Goal: Task Accomplishment & Management: Manage account settings

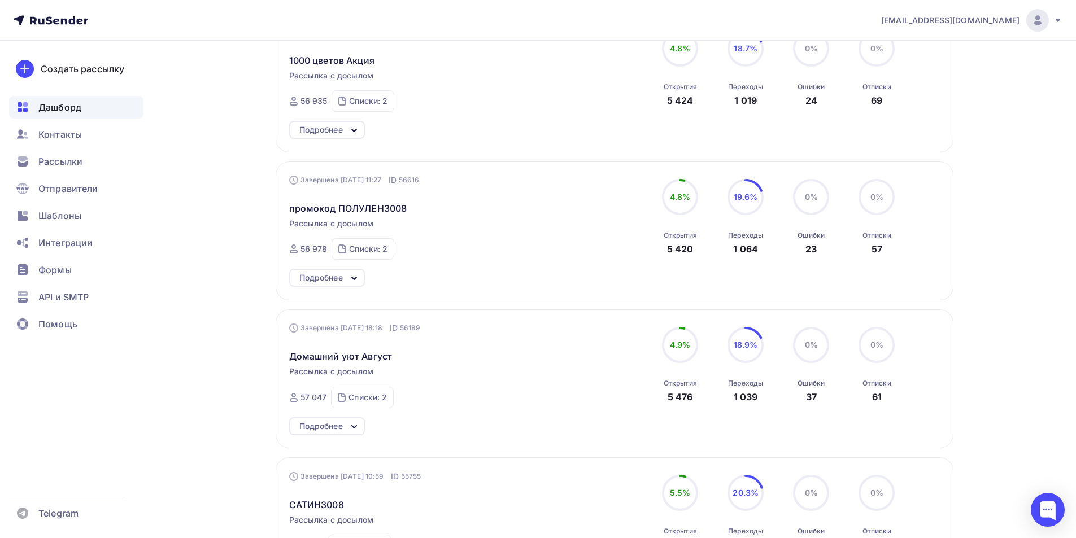
scroll to position [632, 0]
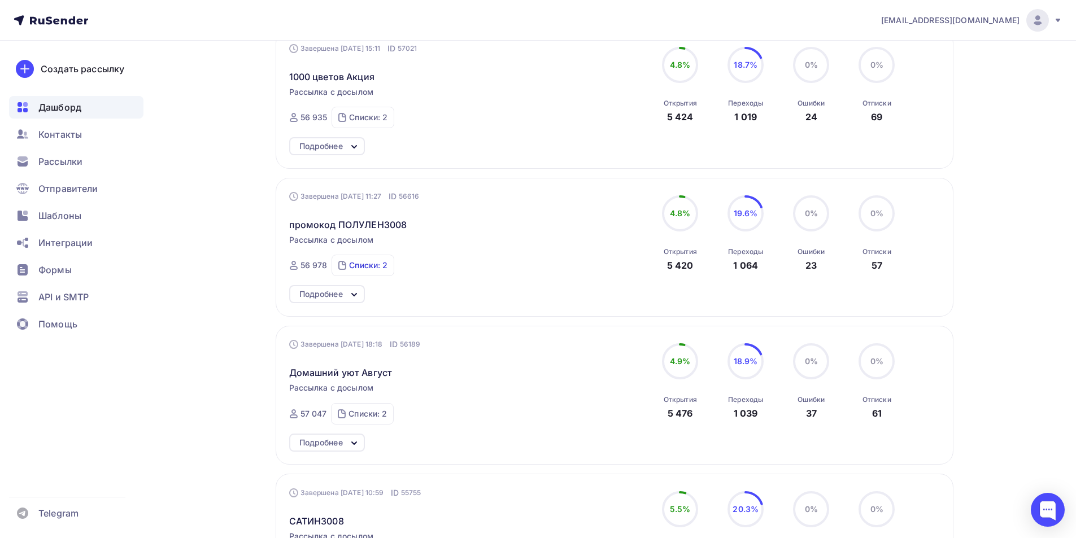
click at [363, 264] on div "Списки: 2" at bounding box center [368, 265] width 38 height 11
click at [360, 291] on icon at bounding box center [354, 295] width 14 height 14
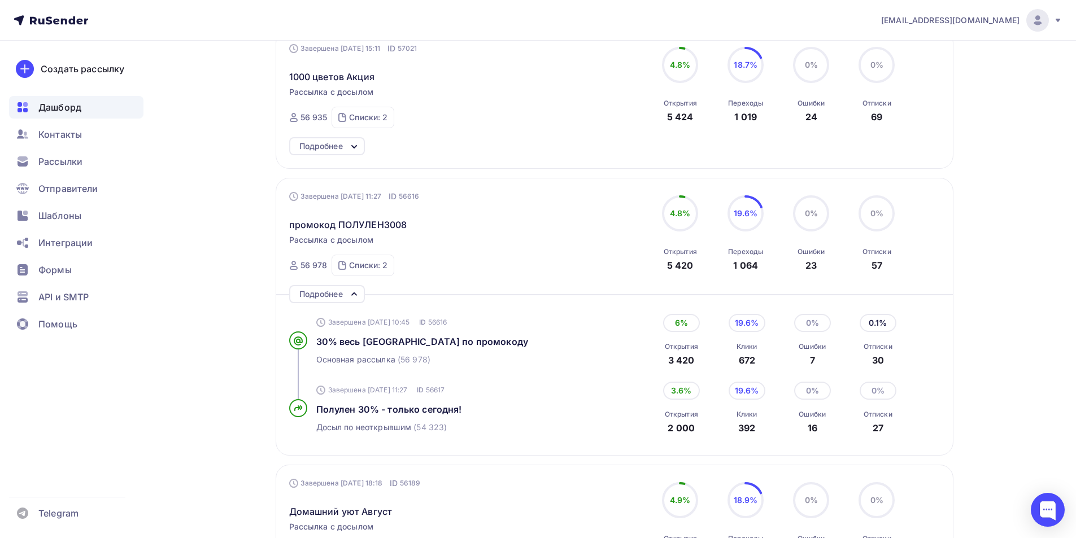
click at [360, 291] on icon at bounding box center [354, 295] width 14 height 14
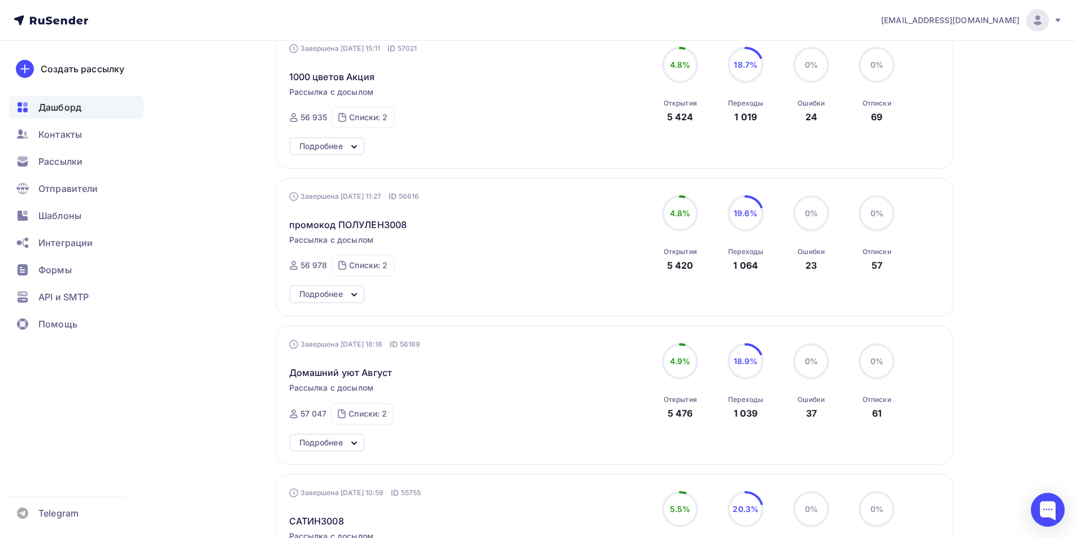
click at [360, 291] on icon at bounding box center [354, 295] width 14 height 14
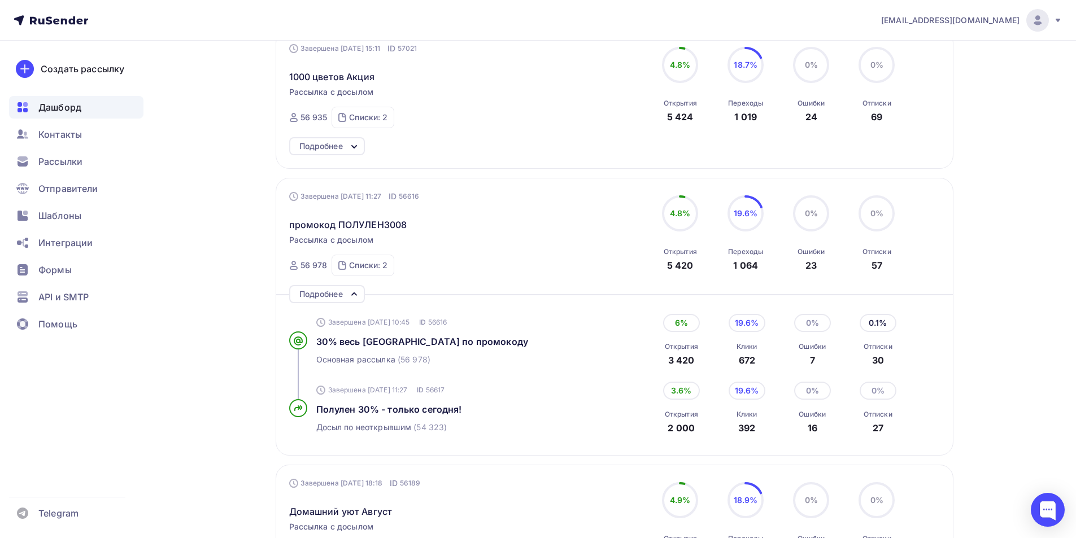
click at [360, 291] on icon at bounding box center [354, 295] width 14 height 14
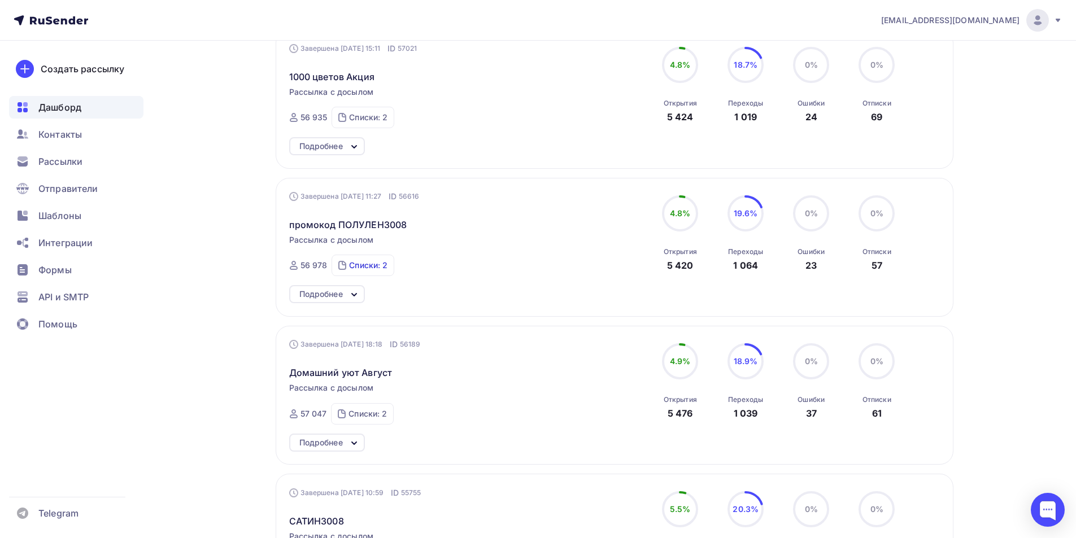
click at [352, 261] on div "Списки: 2" at bounding box center [368, 265] width 38 height 11
click at [364, 242] on div "почищенные" at bounding box center [366, 243] width 50 height 11
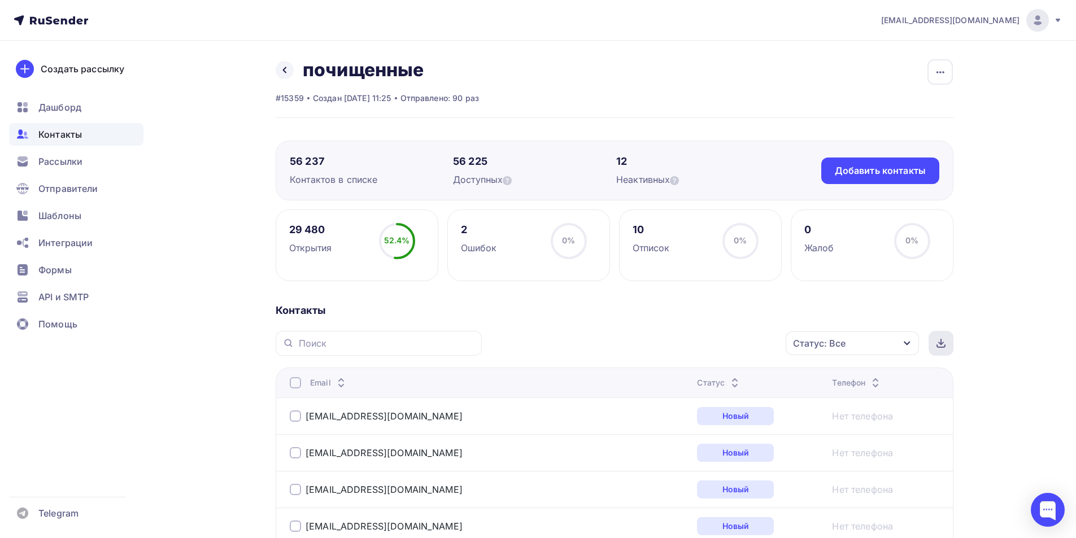
click at [941, 346] on icon at bounding box center [941, 343] width 9 height 9
click at [282, 69] on icon at bounding box center [284, 70] width 9 height 9
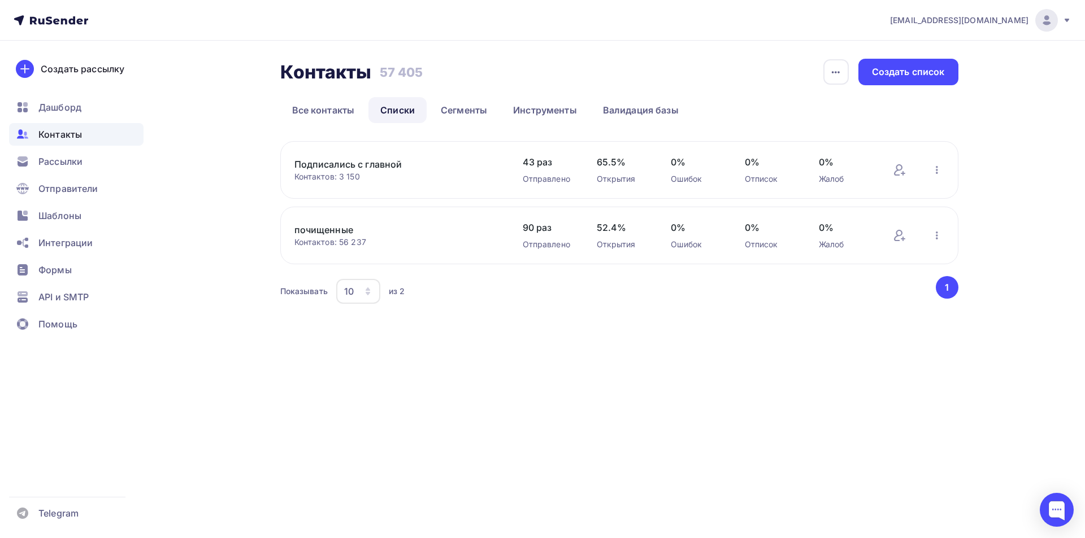
click at [351, 161] on link "Подписались с главной" at bounding box center [390, 165] width 192 height 14
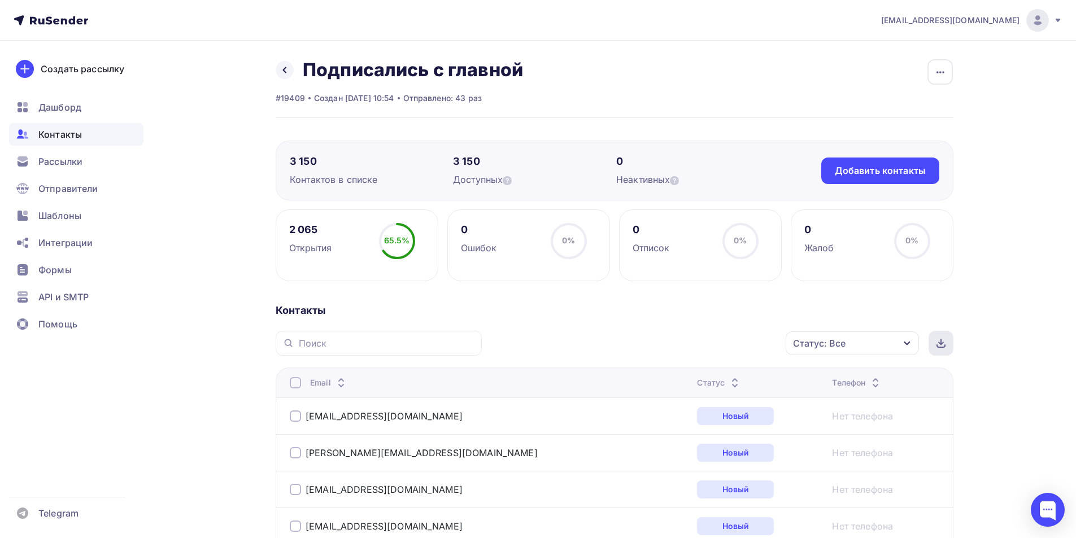
click at [939, 340] on icon at bounding box center [941, 343] width 9 height 9
